Goal: Navigation & Orientation: Find specific page/section

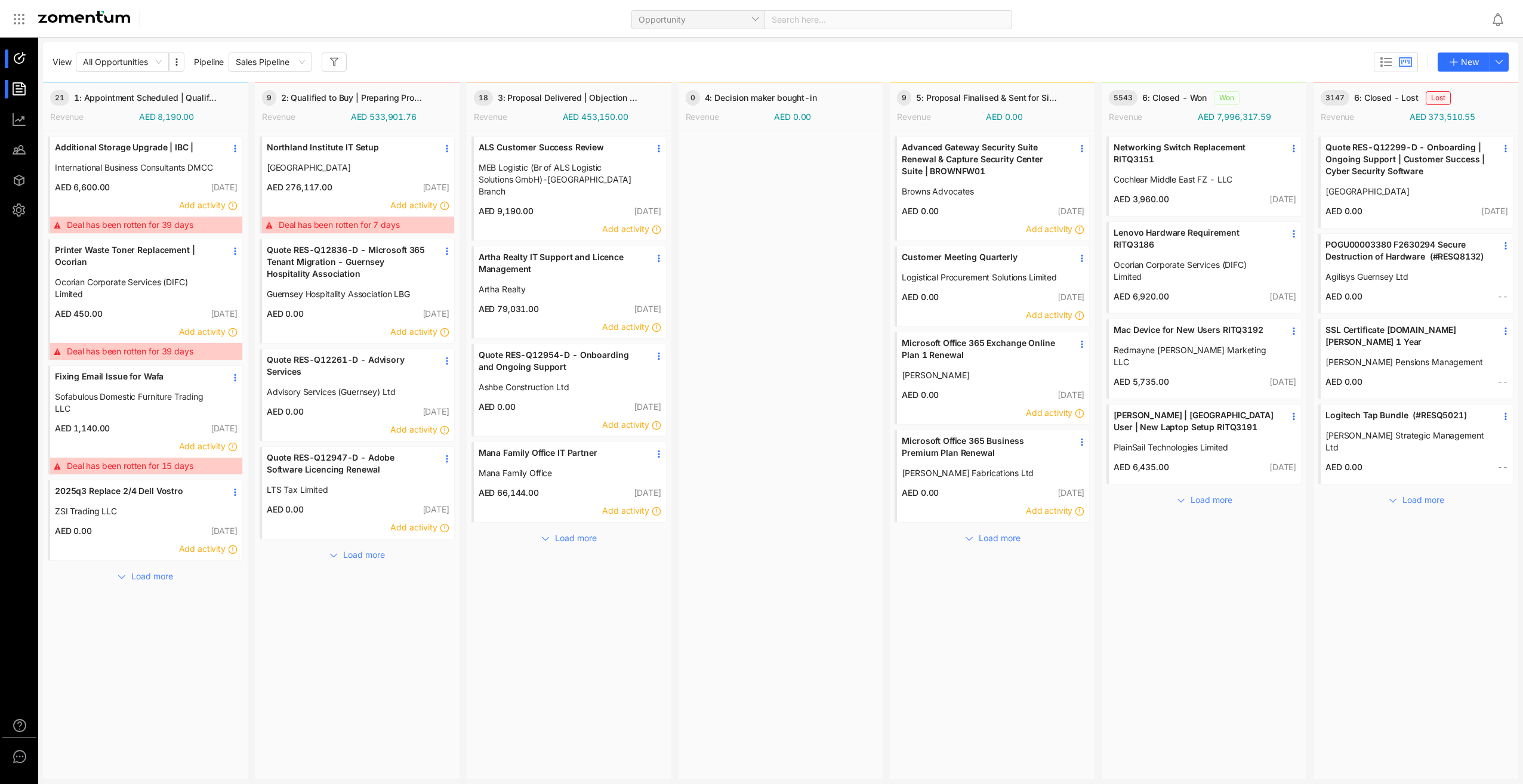
click at [10, 94] on li at bounding box center [19, 89] width 28 height 18
click at [10, 95] on li at bounding box center [19, 89] width 28 height 18
click at [8, 85] on li at bounding box center [19, 89] width 28 height 18
click at [8, 91] on li at bounding box center [19, 89] width 28 height 18
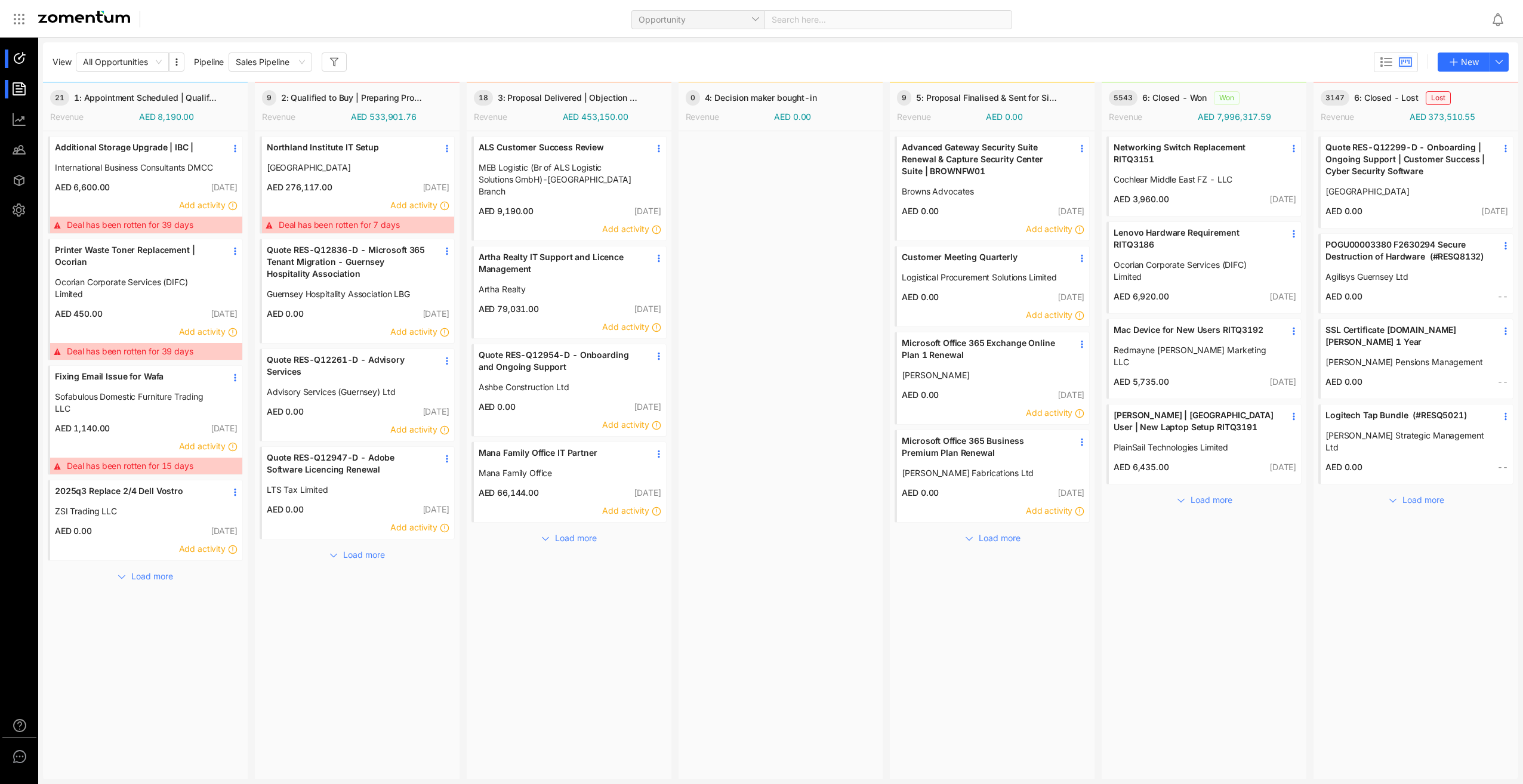
click at [8, 91] on li at bounding box center [19, 89] width 28 height 18
click at [9, 91] on li at bounding box center [19, 89] width 28 height 18
click at [1499, 61] on icon "button" at bounding box center [1499, 62] width 9 height 9
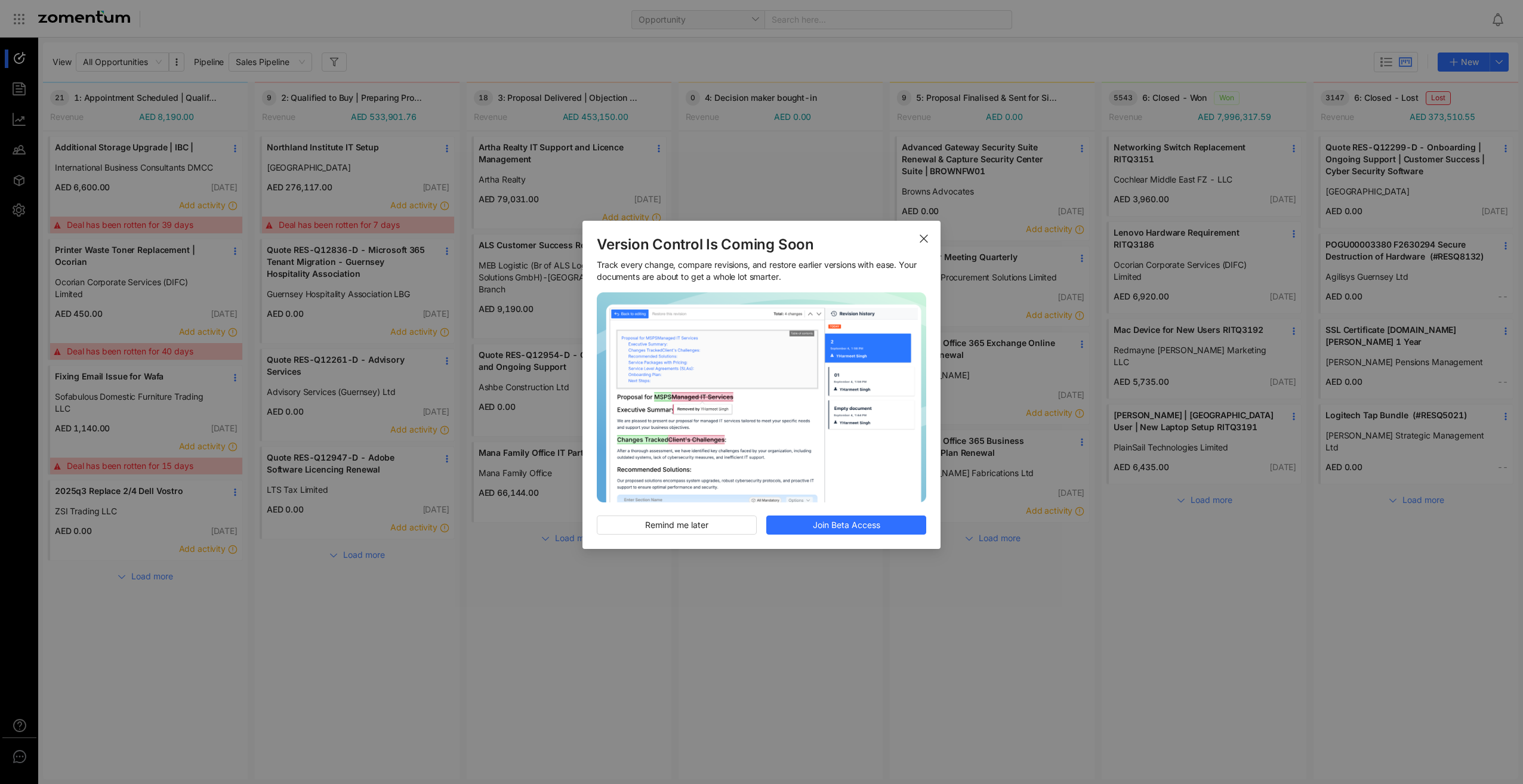
drag, startPoint x: 926, startPoint y: 238, endPoint x: 923, endPoint y: 222, distance: 16.3
click at [926, 238] on icon "Close" at bounding box center [924, 239] width 9 height 9
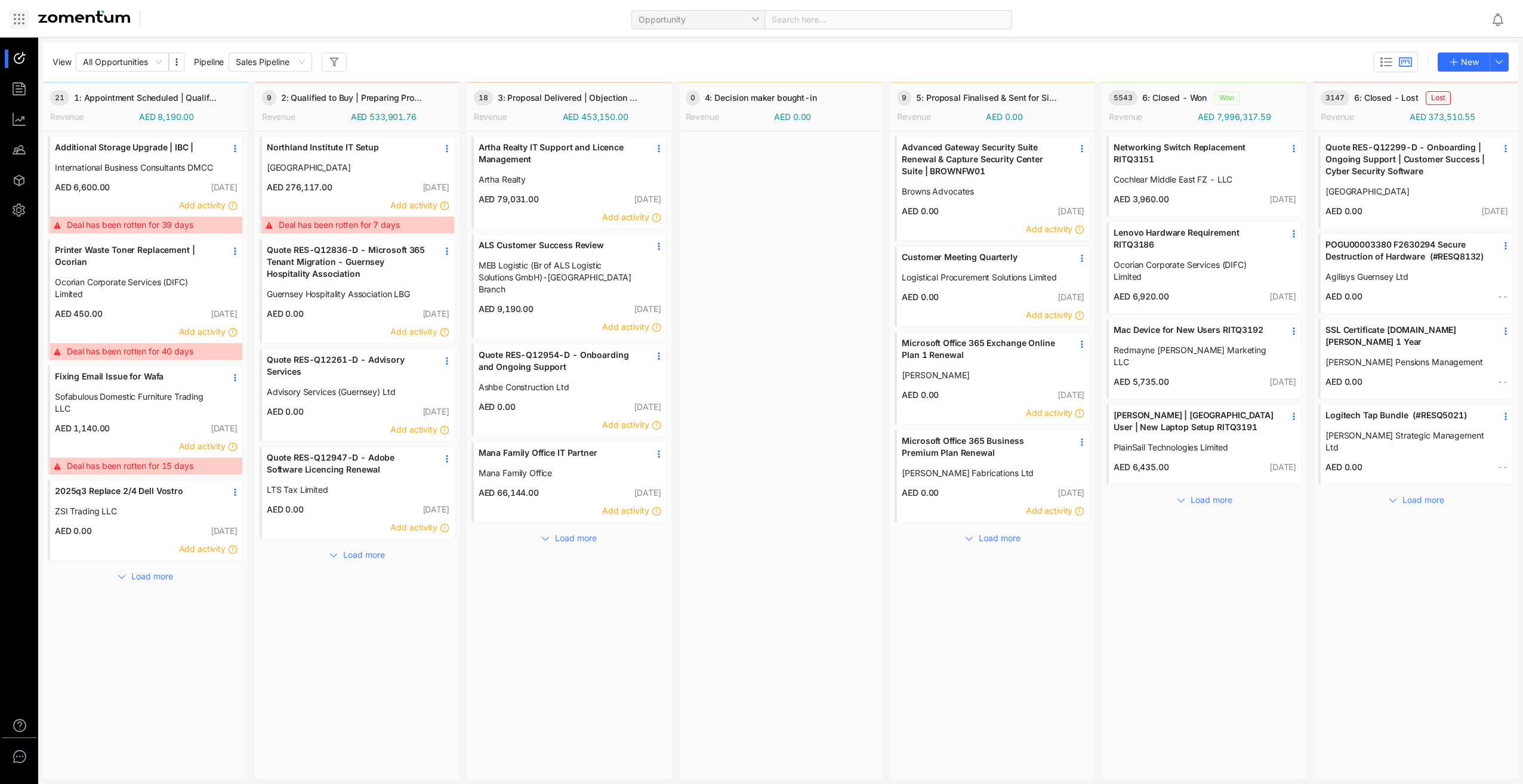
click at [17, 18] on icon at bounding box center [19, 19] width 14 height 14
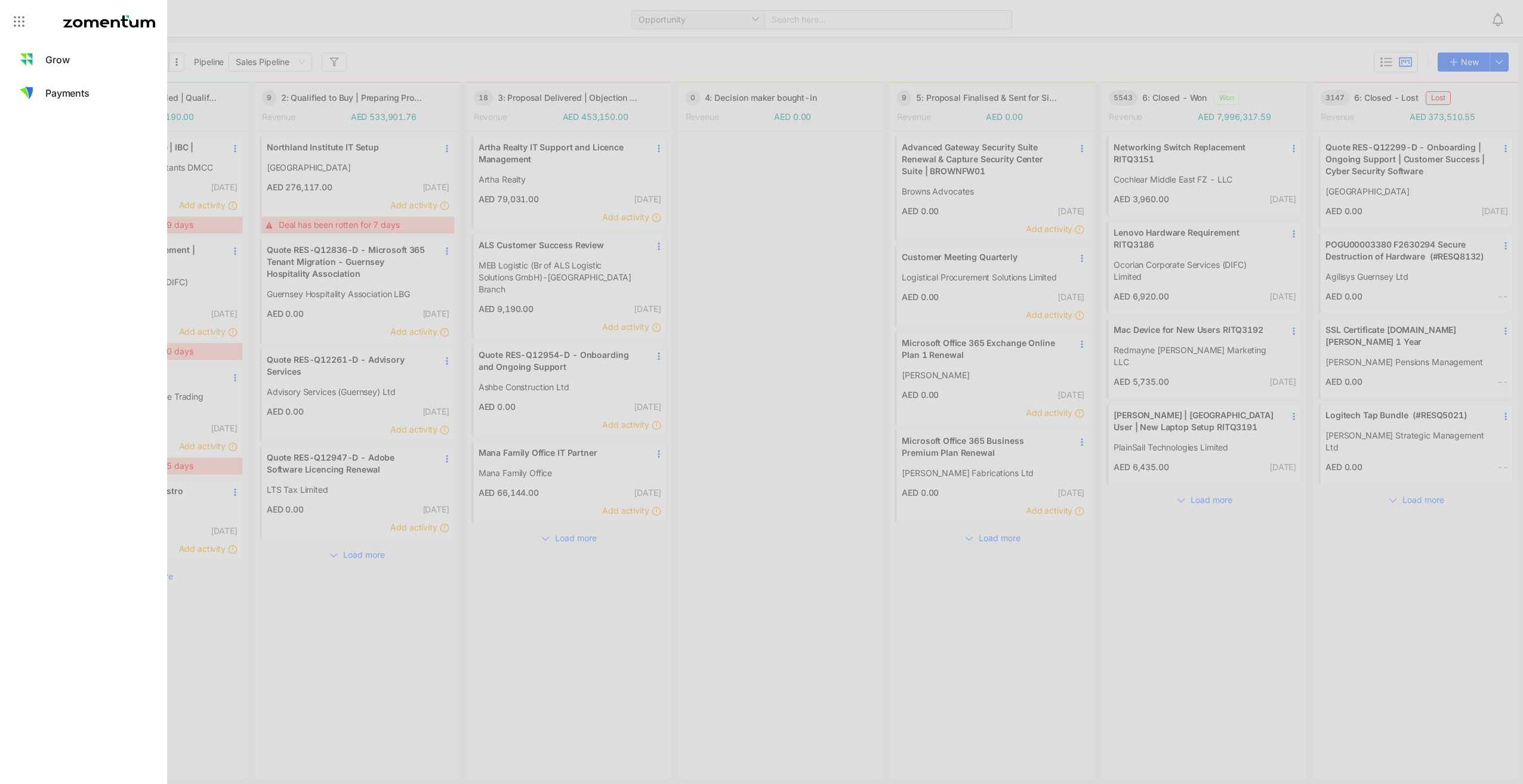
click at [409, 16] on div at bounding box center [761, 392] width 1523 height 784
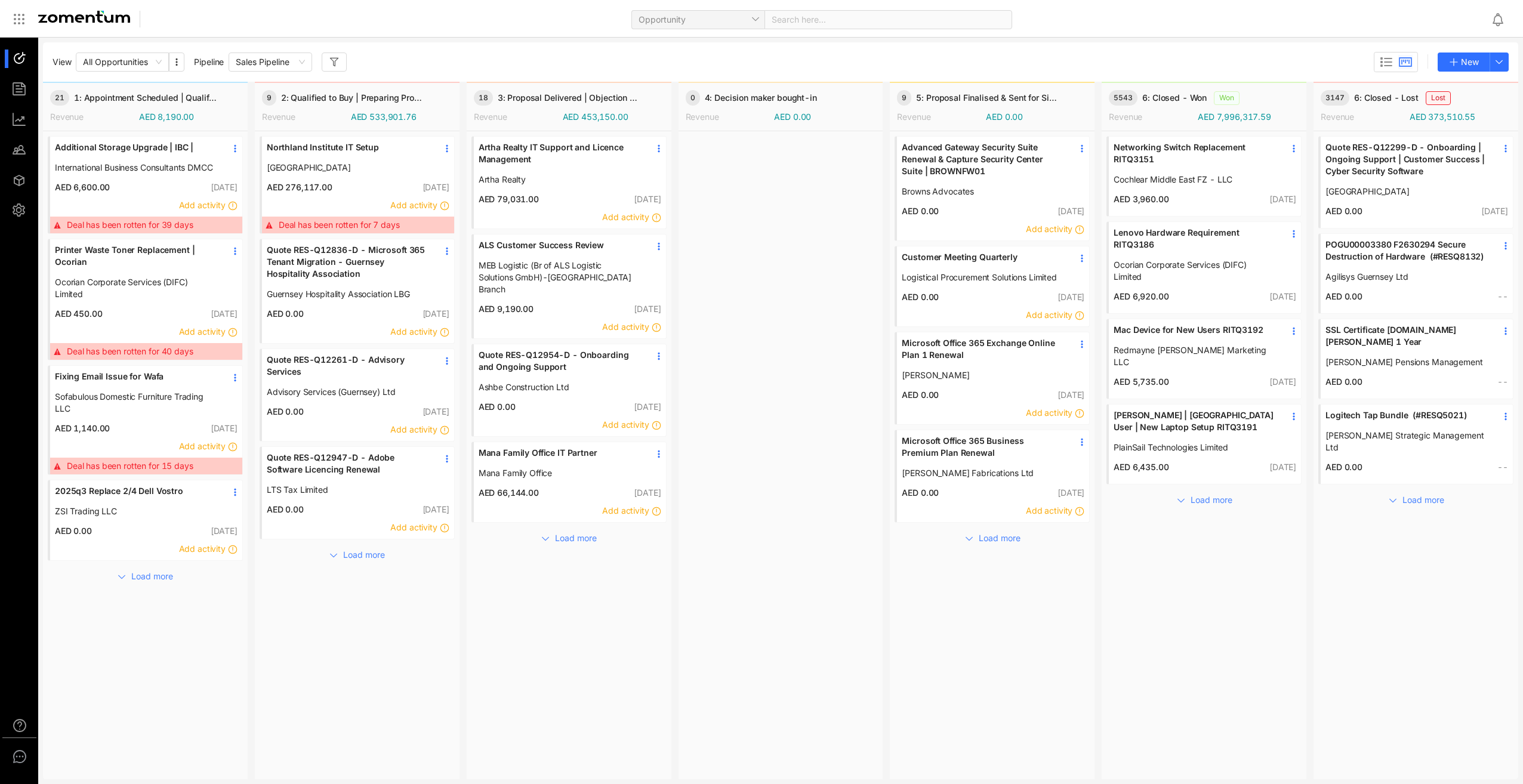
click at [18, 85] on div at bounding box center [25, 89] width 26 height 18
